Goal: Navigation & Orientation: Understand site structure

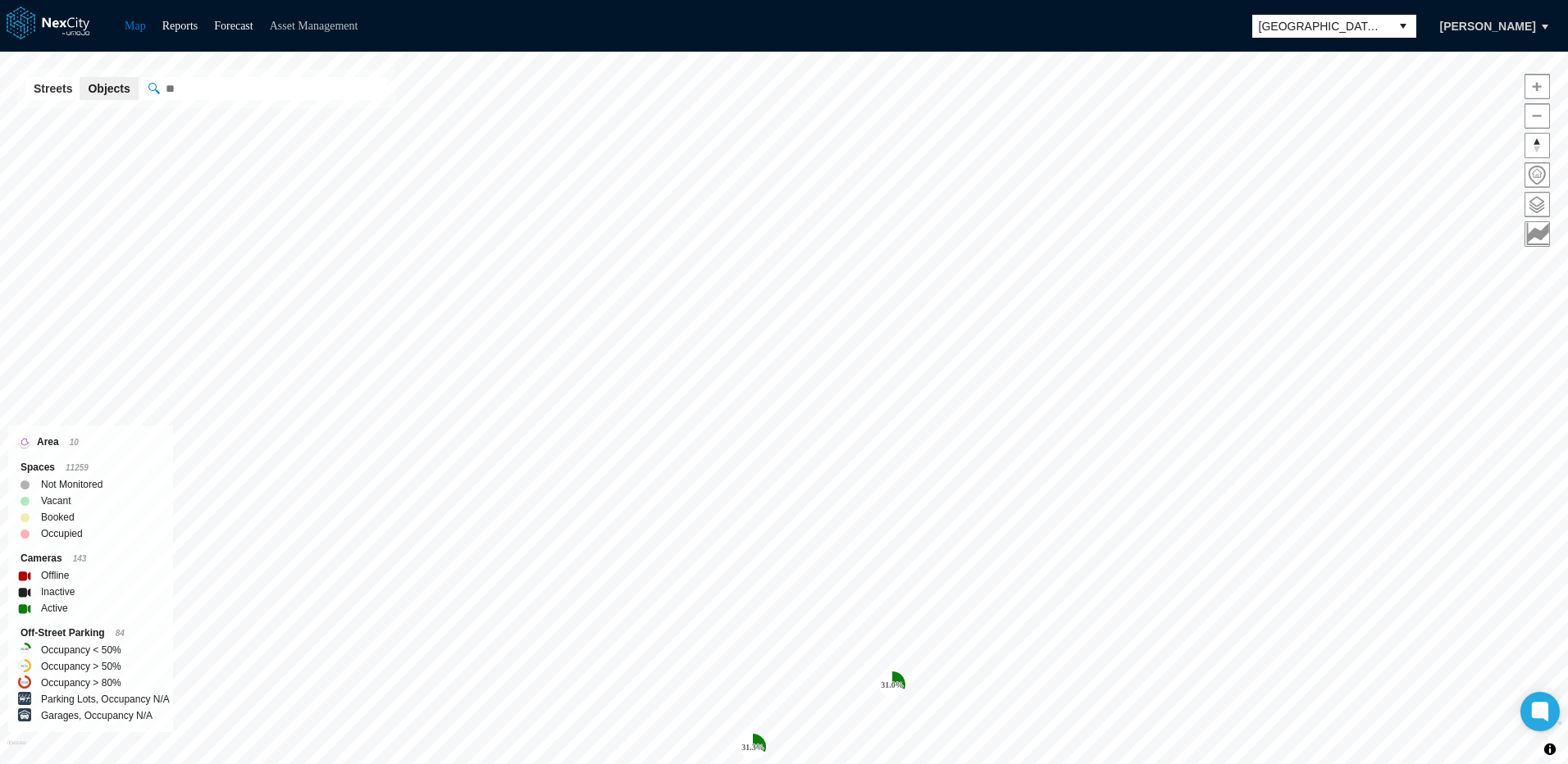
click at [315, 25] on link "Asset Management" at bounding box center [314, 25] width 89 height 12
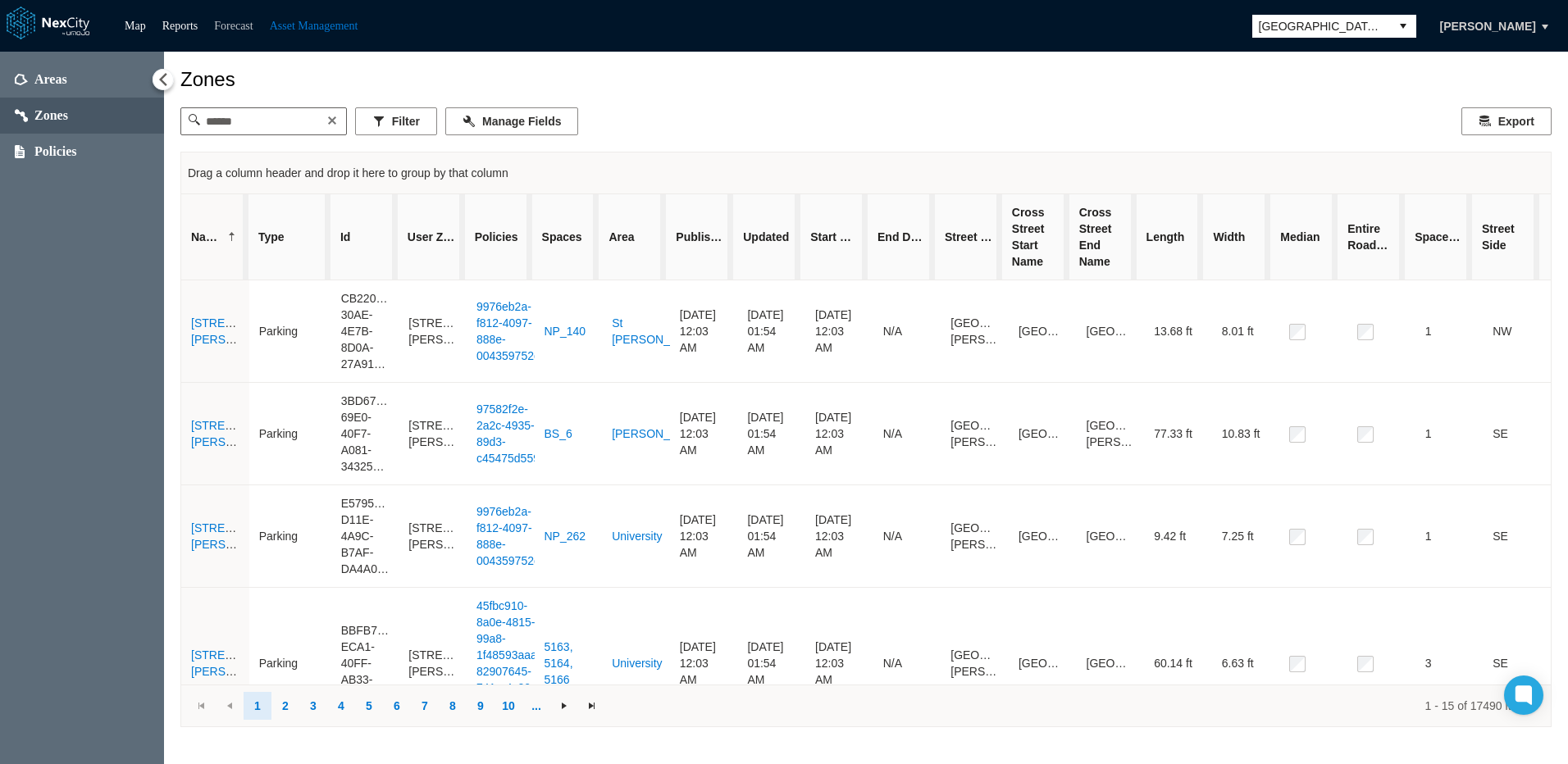
click at [241, 21] on link "Forecast" at bounding box center [233, 25] width 39 height 12
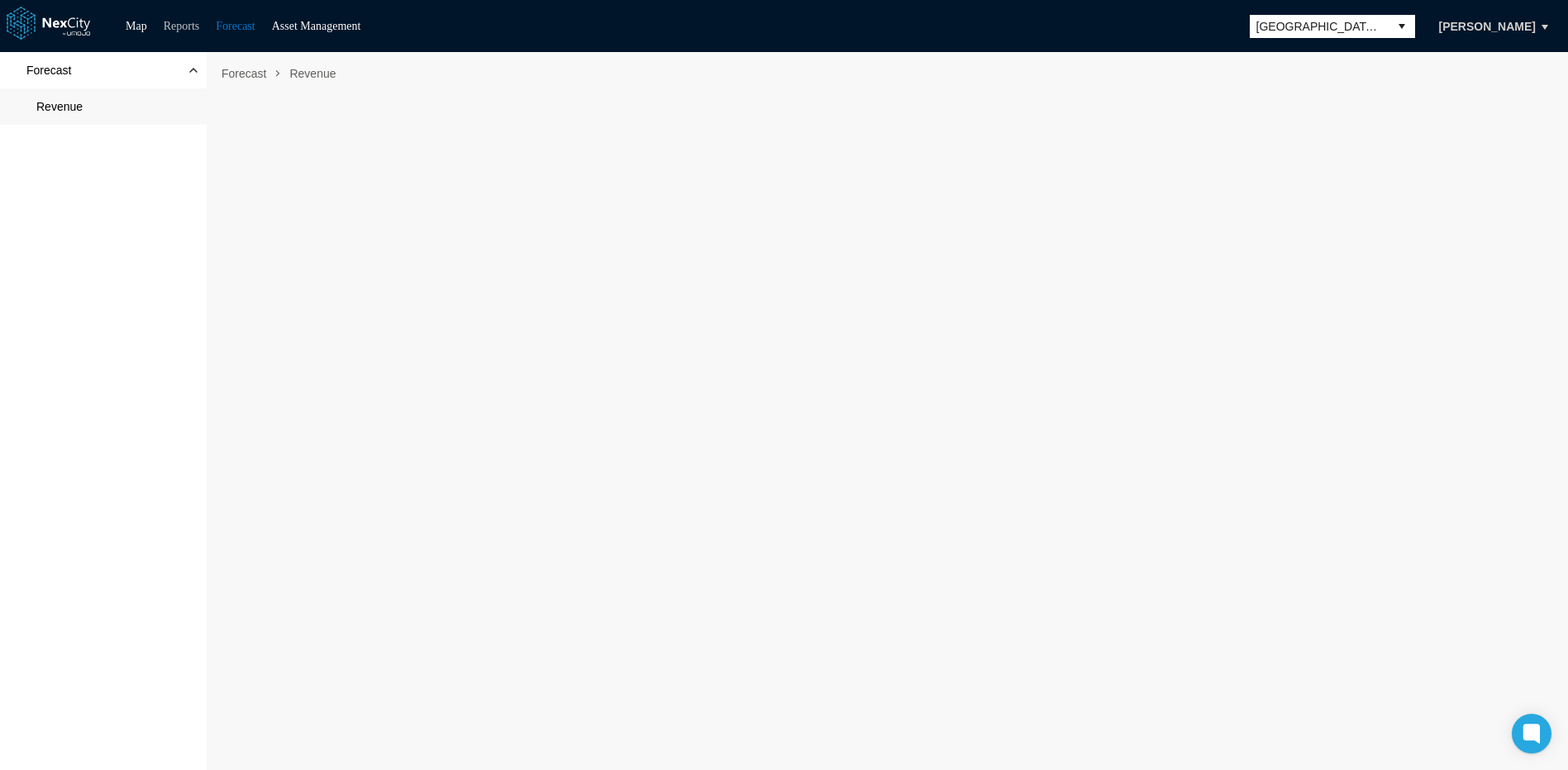
click at [190, 26] on link "Reports" at bounding box center [182, 26] width 36 height 12
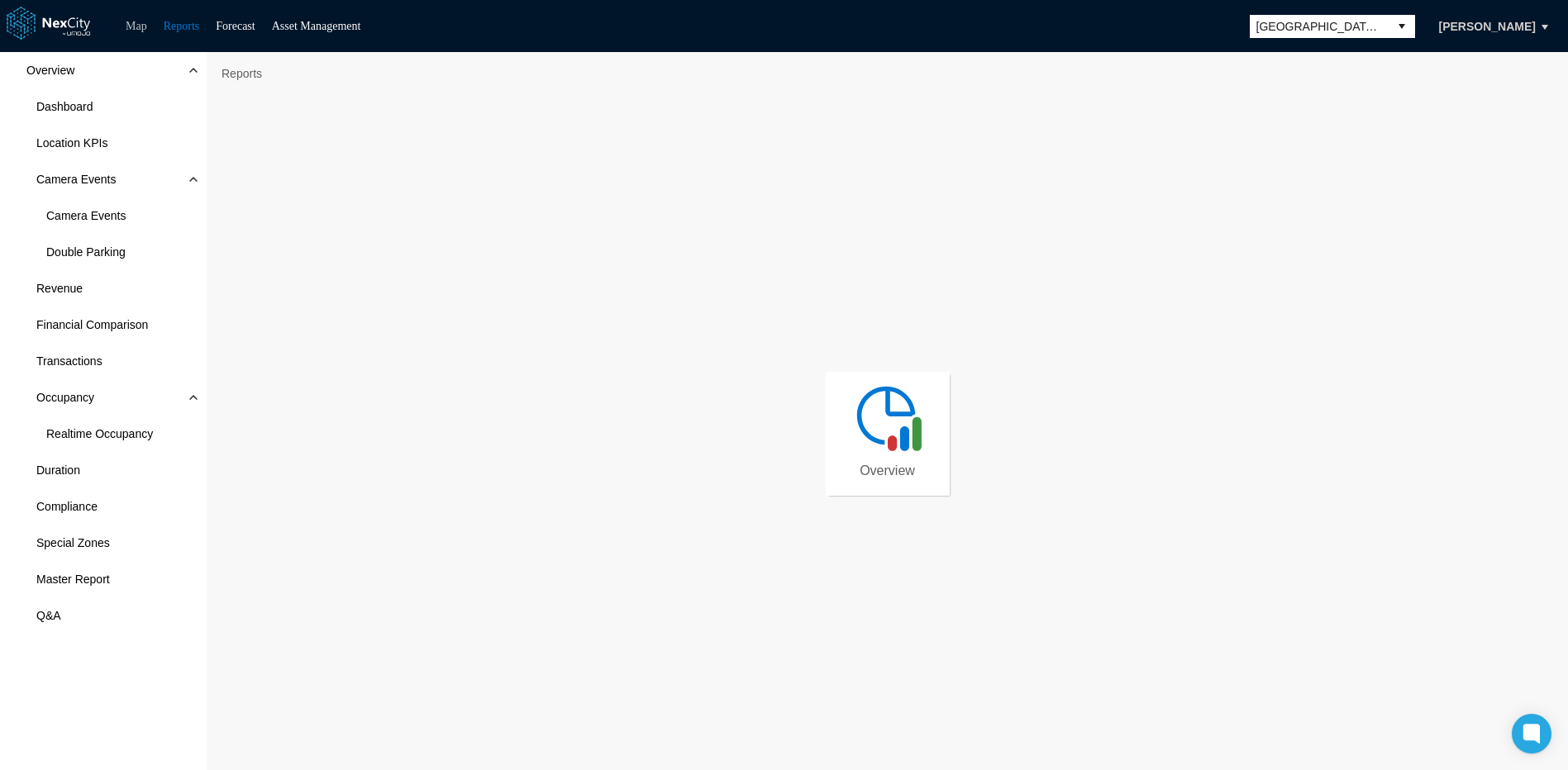
click at [141, 25] on link "Map" at bounding box center [136, 26] width 21 height 12
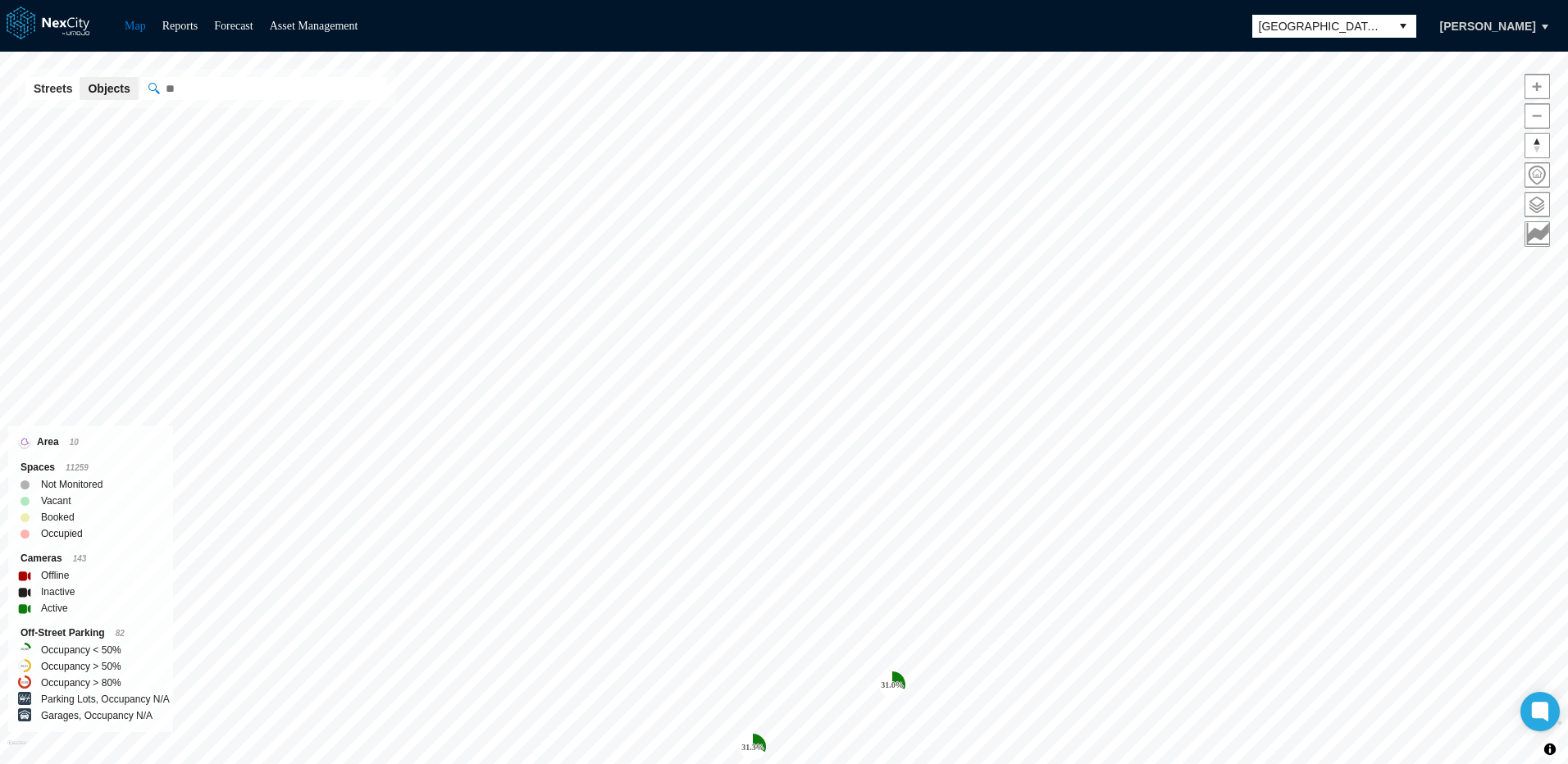
click at [456, 20] on div "Map Reports Forecast Asset Management San [PERSON_NAME]" at bounding box center [784, 25] width 1568 height 52
click at [69, 25] on link at bounding box center [58, 25] width 103 height 39
click at [50, 91] on button "Streets" at bounding box center [52, 89] width 55 height 23
click at [98, 91] on button "Objects" at bounding box center [108, 89] width 58 height 23
click at [1537, 84] on span "Zoom in" at bounding box center [1537, 86] width 24 height 24
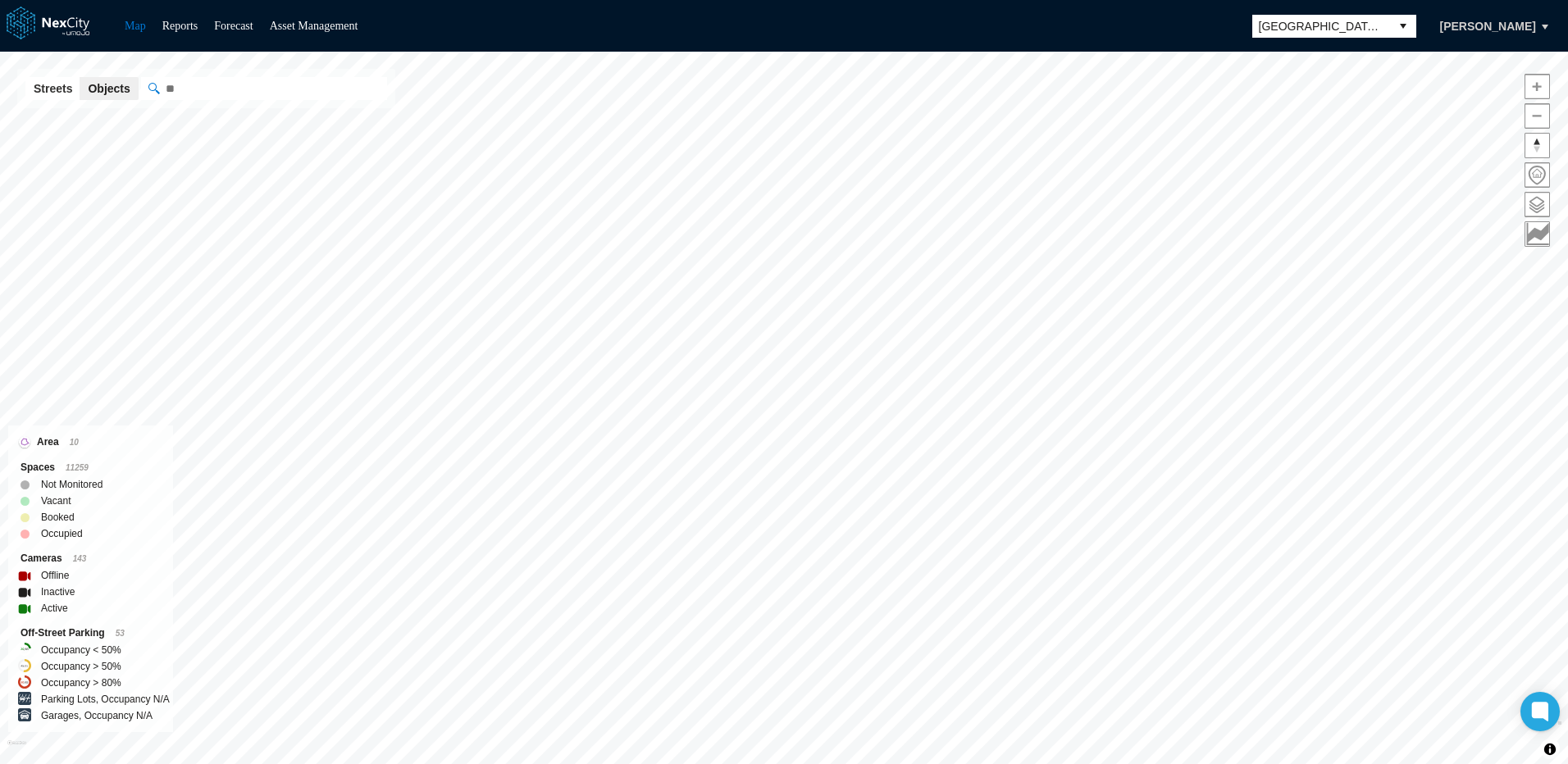
click at [1537, 84] on span "Zoom in" at bounding box center [1537, 86] width 24 height 24
click at [1539, 121] on span "Zoom out" at bounding box center [1537, 116] width 24 height 24
click at [1537, 209] on span at bounding box center [1537, 204] width 24 height 24
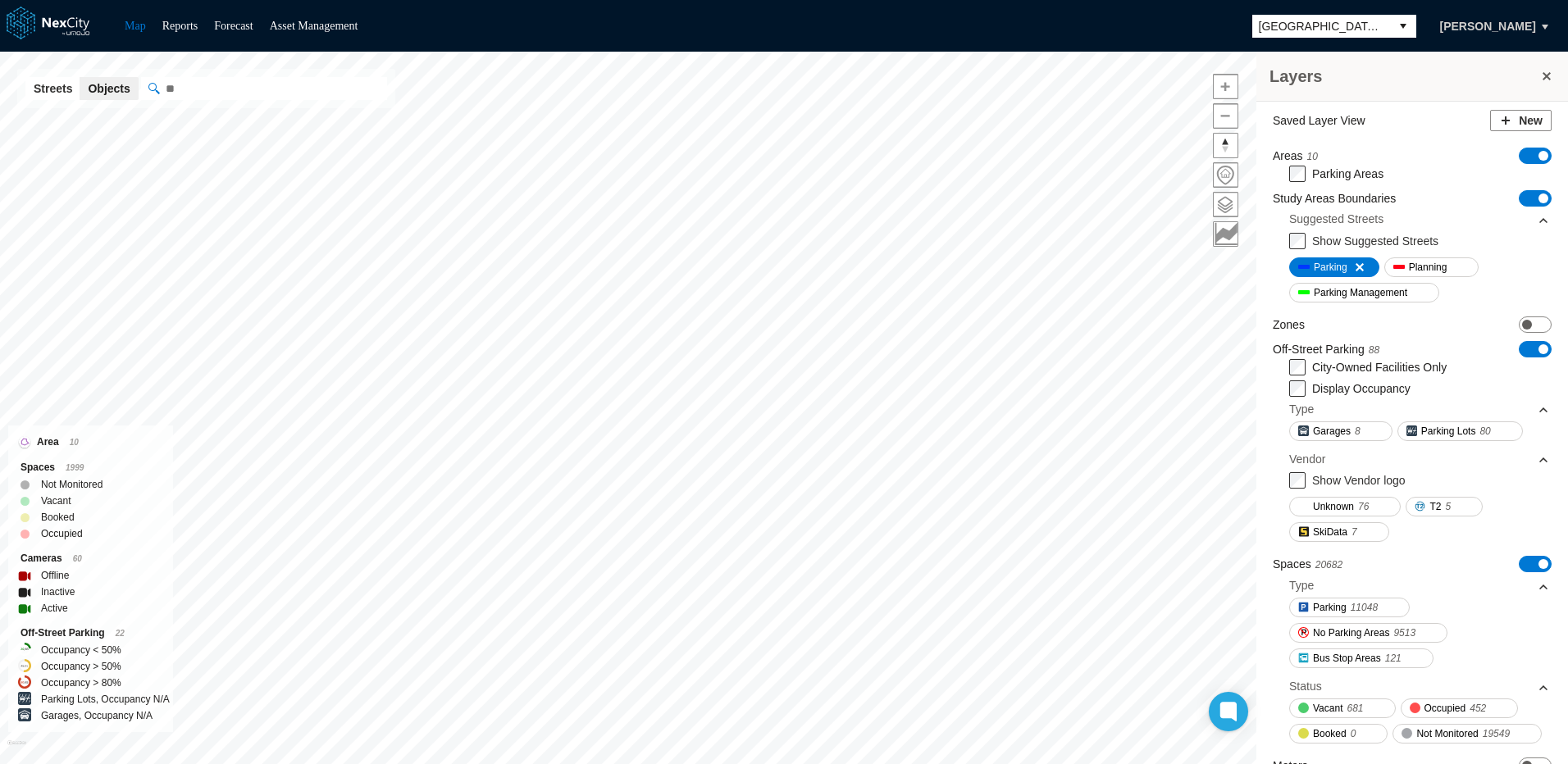
click at [1544, 70] on button at bounding box center [1547, 76] width 16 height 23
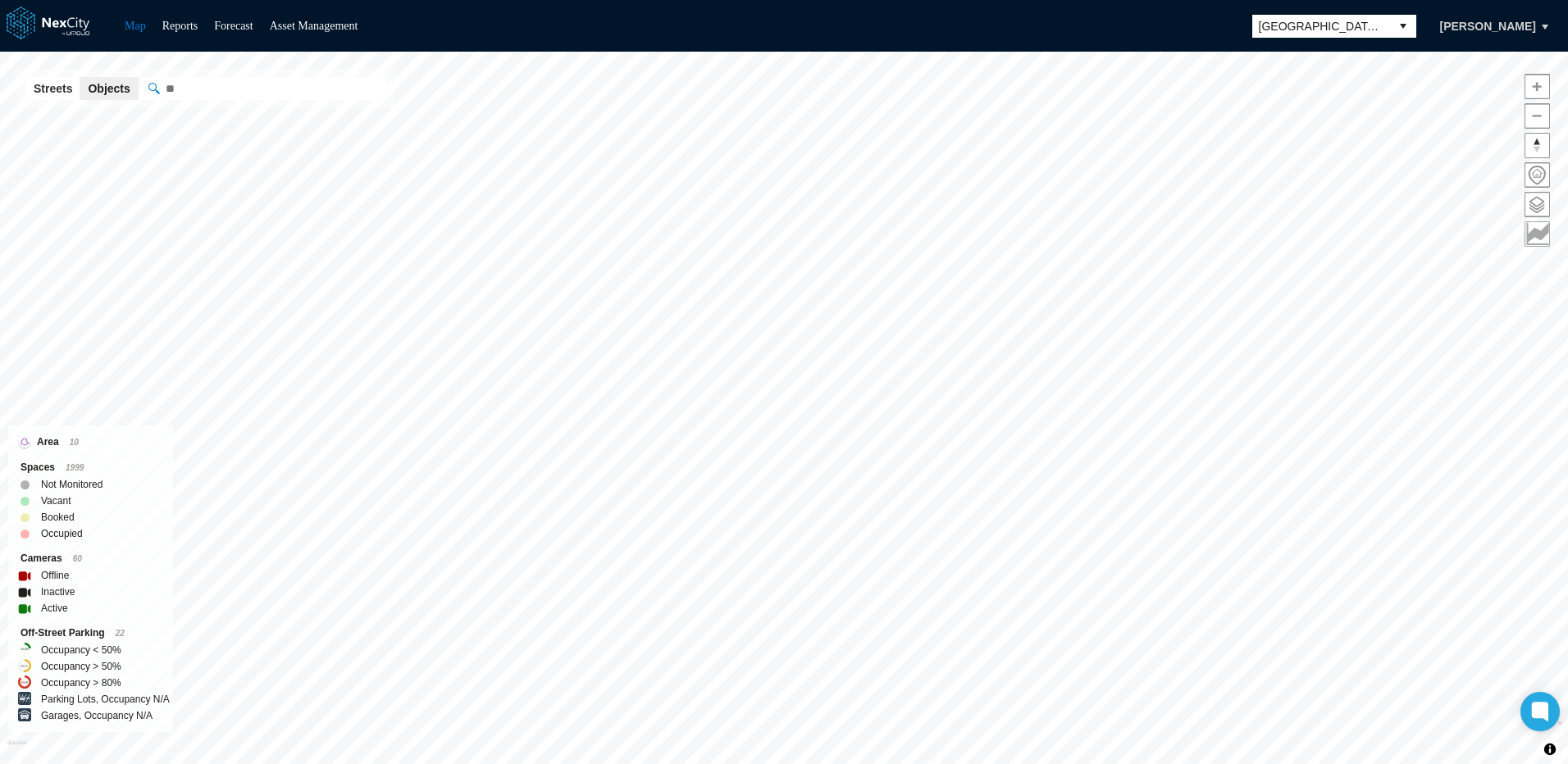
click at [1541, 230] on span at bounding box center [1537, 234] width 24 height 24
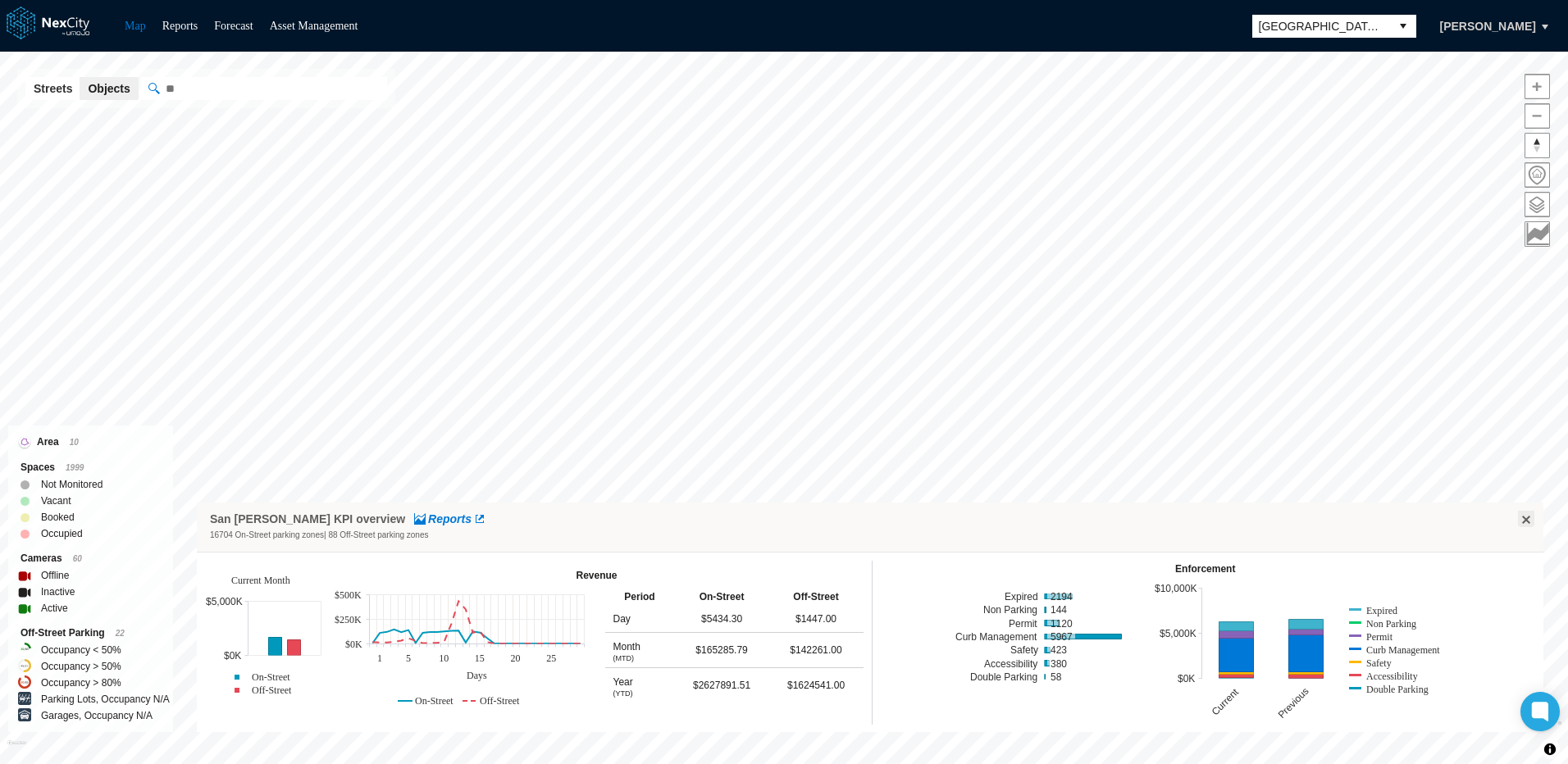
click at [1525, 522] on button at bounding box center [1526, 519] width 16 height 16
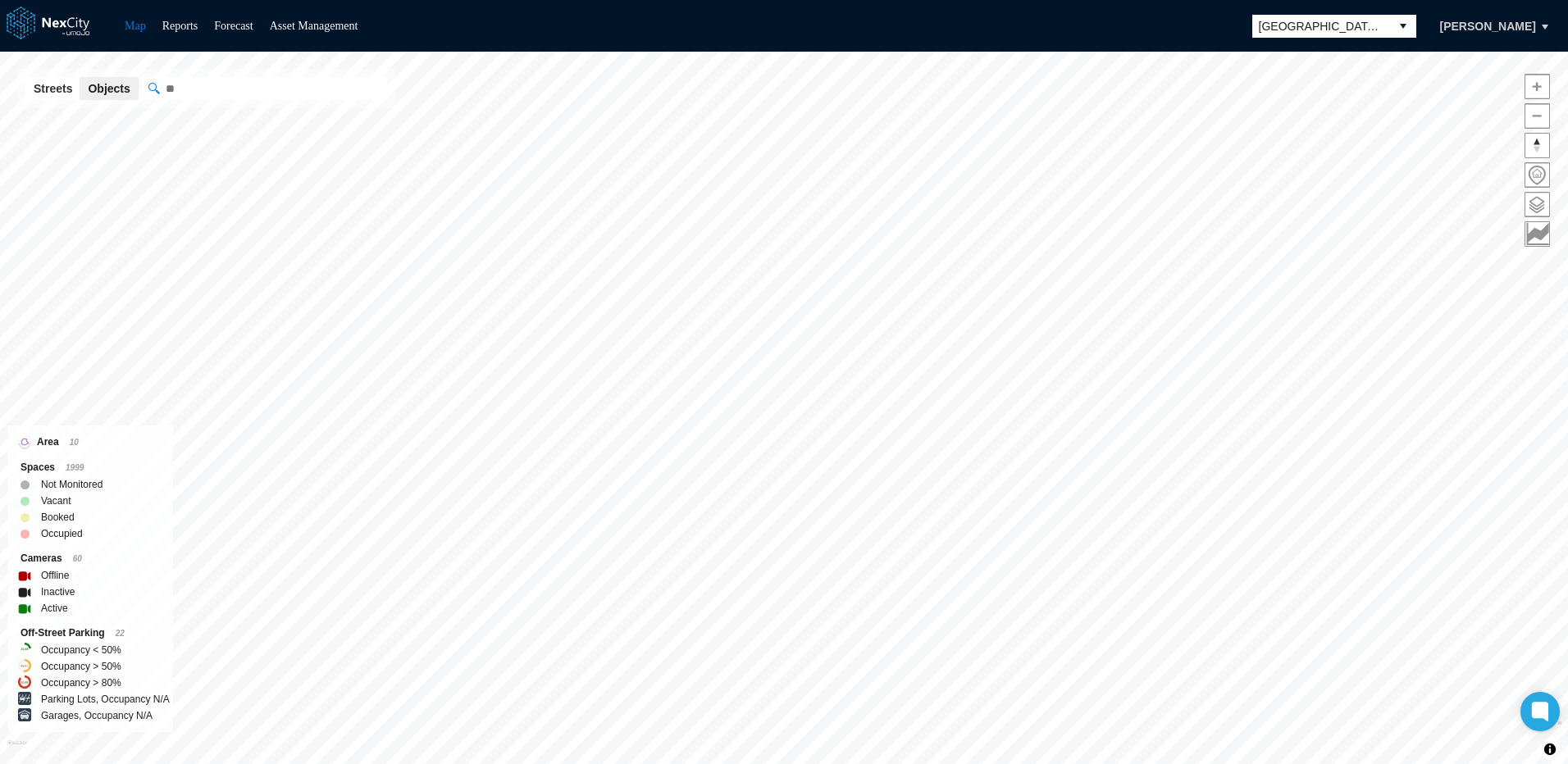
click at [1147, 26] on div "Map Reports Forecast Asset Management San [PERSON_NAME]" at bounding box center [784, 25] width 1568 height 52
click at [100, 87] on button "Objects" at bounding box center [108, 89] width 58 height 23
click at [60, 87] on button "Streets" at bounding box center [52, 89] width 55 height 23
click at [326, 25] on link "Asset Management" at bounding box center [314, 25] width 89 height 12
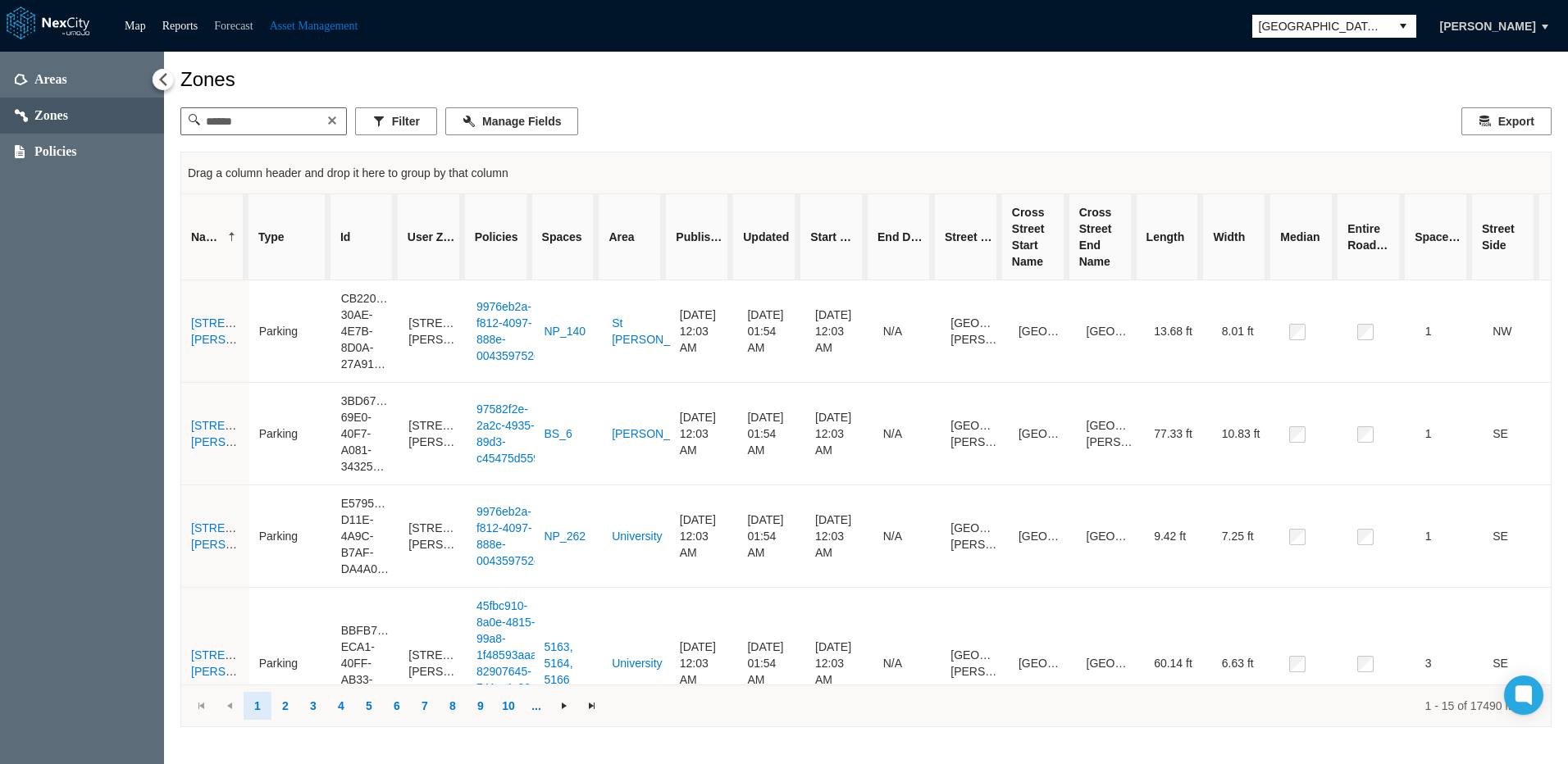
click at [244, 29] on link "Forecast" at bounding box center [233, 25] width 39 height 12
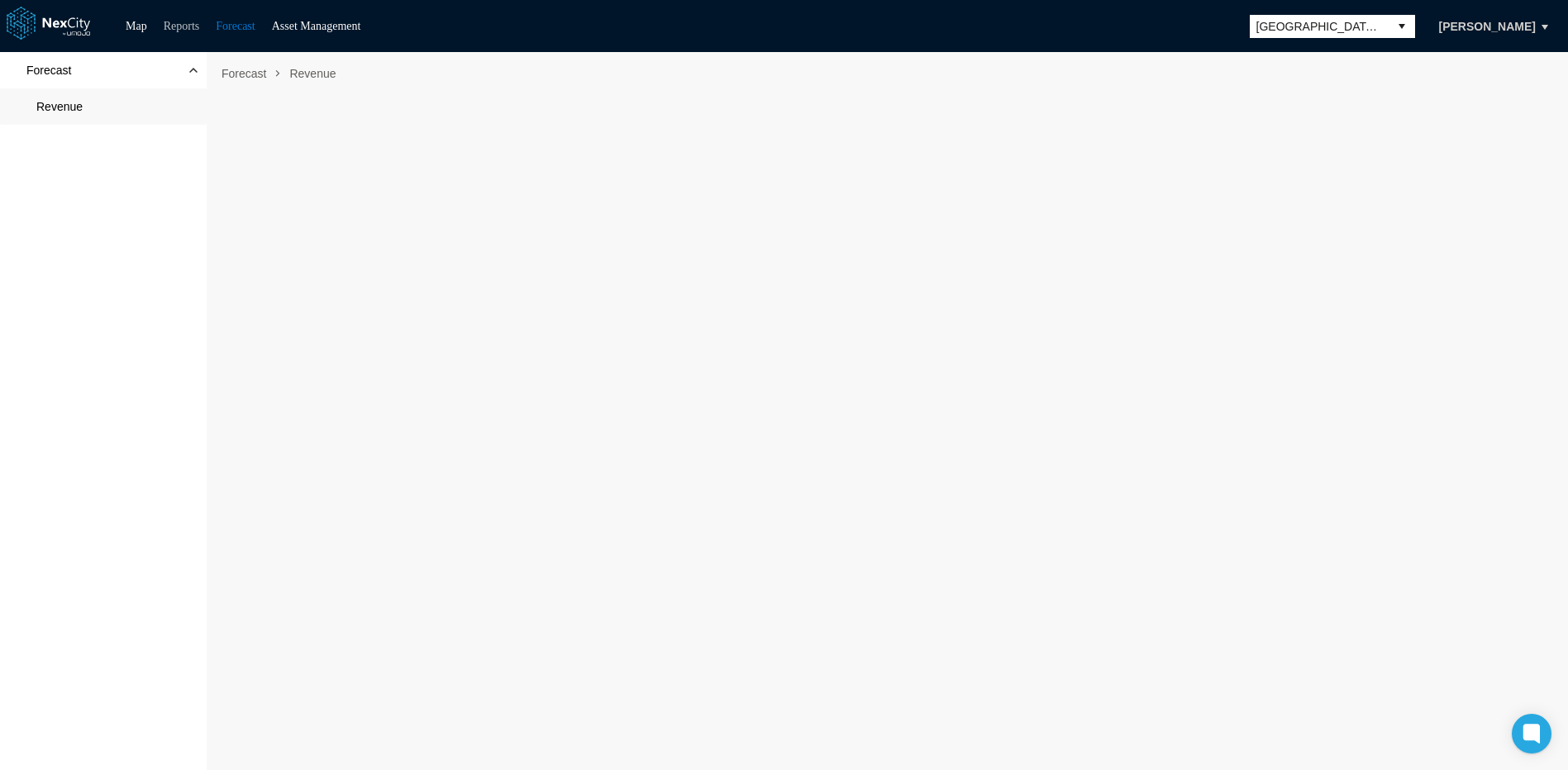
click at [187, 28] on link "Reports" at bounding box center [182, 26] width 36 height 12
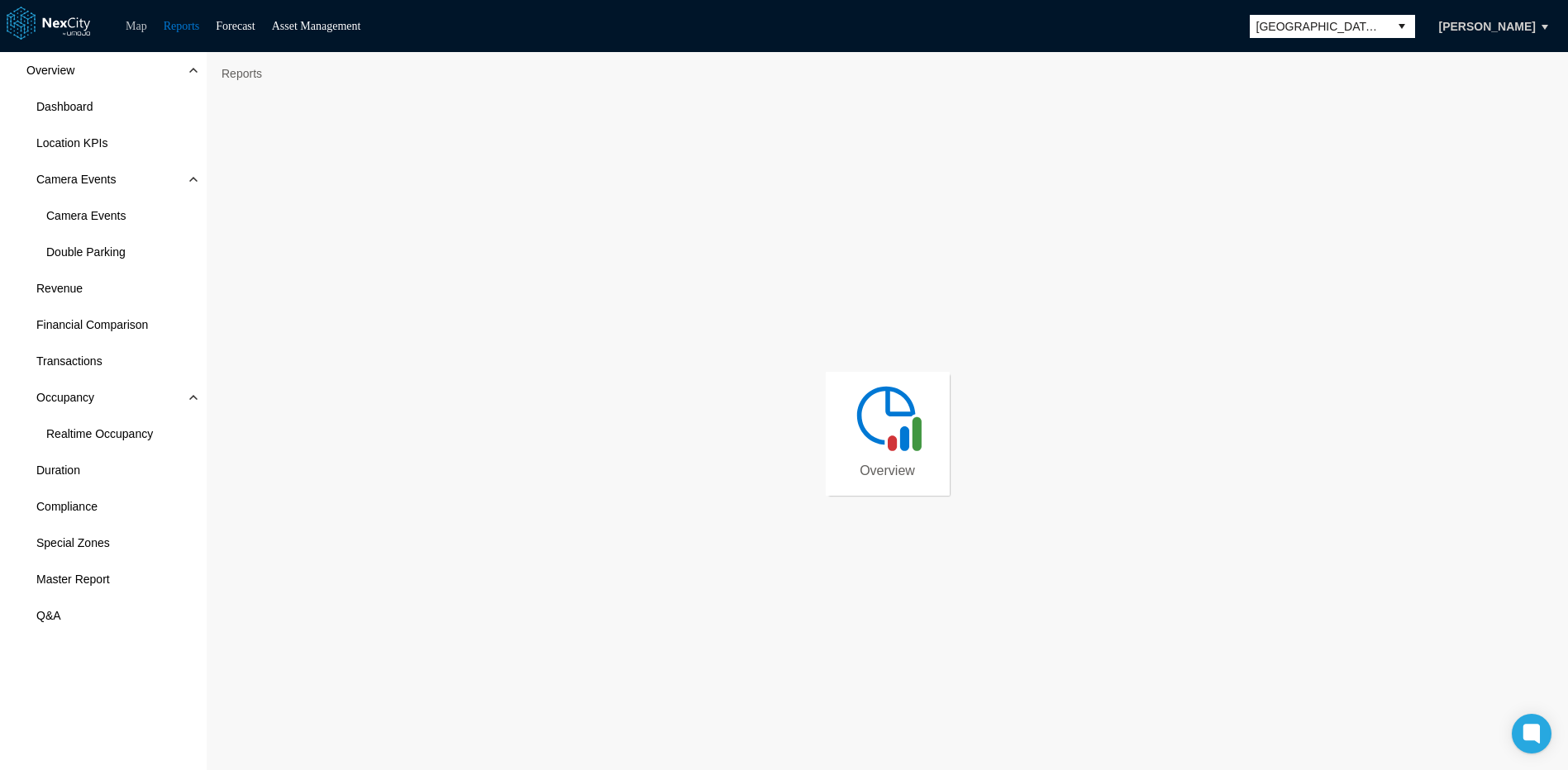
click at [136, 26] on link "Map" at bounding box center [136, 26] width 21 height 12
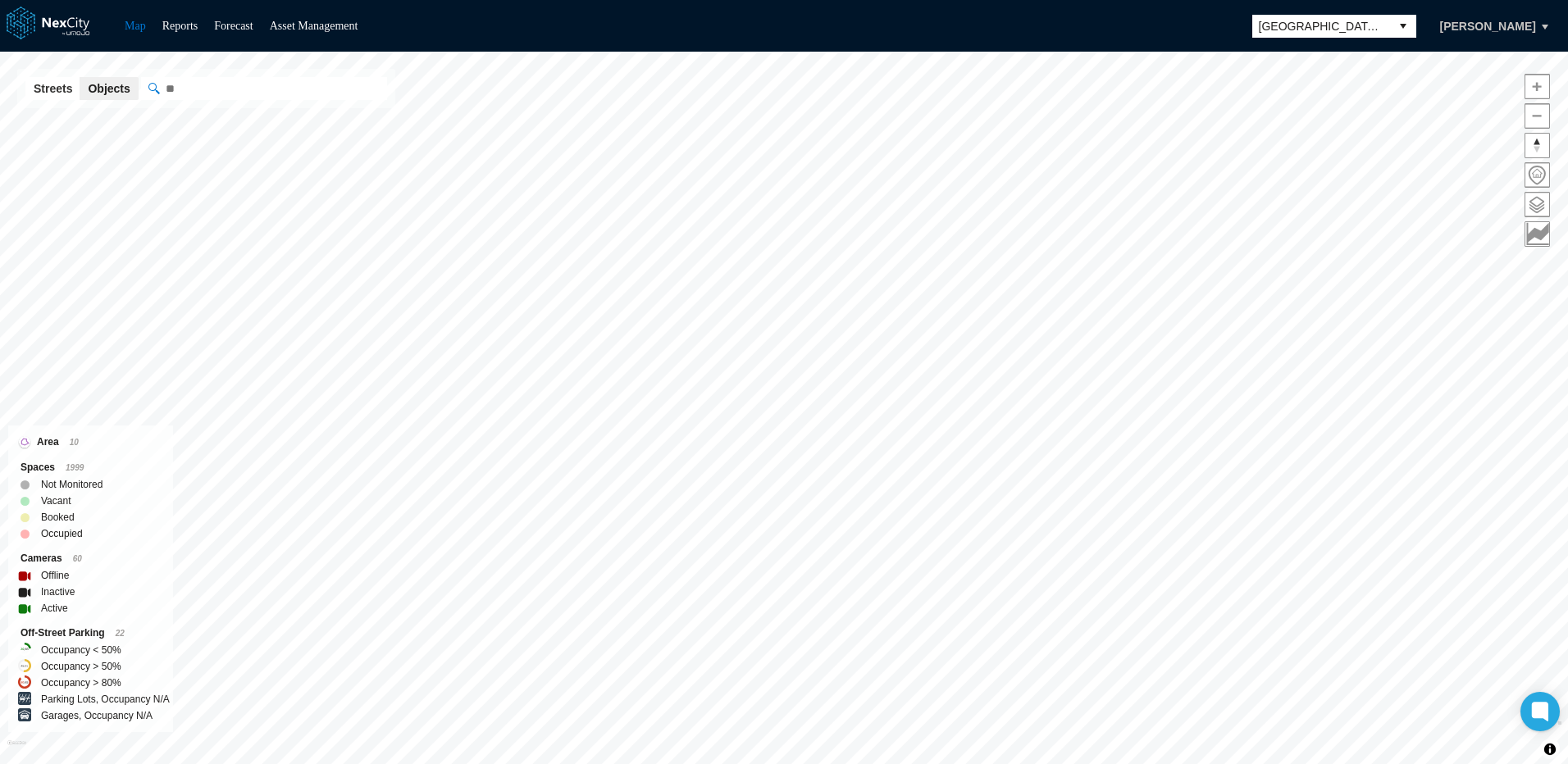
click at [1542, 30] on button "[PERSON_NAME]" at bounding box center [1488, 26] width 130 height 28
click at [1489, 53] on span "Edit mode" at bounding box center [1492, 54] width 52 height 16
click at [866, 71] on button at bounding box center [867, 71] width 16 height 16
click at [1544, 29] on button "[PERSON_NAME]" at bounding box center [1488, 26] width 130 height 28
click at [1201, 21] on div "Map Reports Forecast Asset Management San [PERSON_NAME]" at bounding box center [784, 25] width 1568 height 52
